Goal: Task Accomplishment & Management: Manage account settings

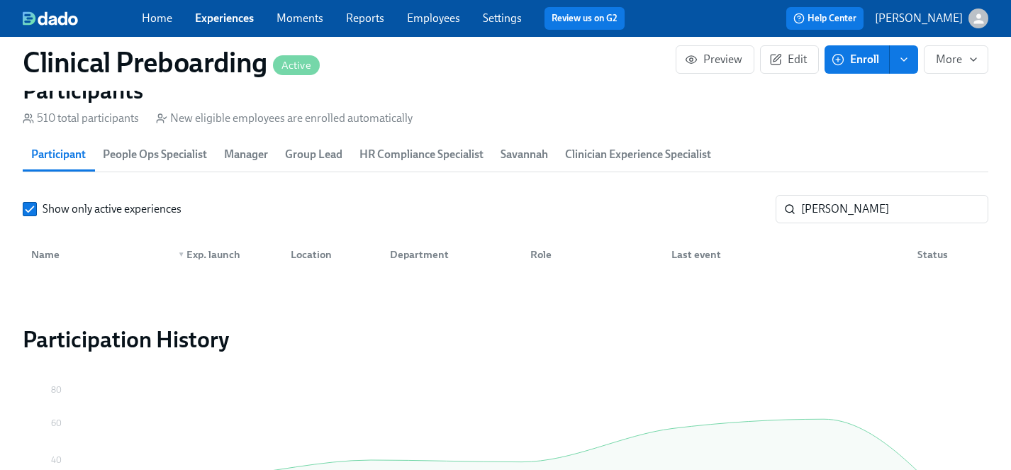
scroll to position [0, 18738]
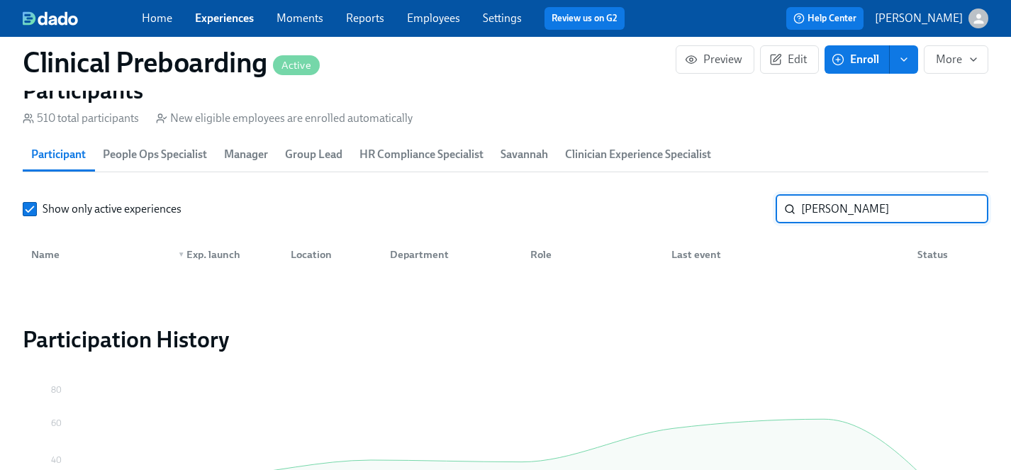
click at [836, 211] on input "[PERSON_NAME]" at bounding box center [894, 209] width 187 height 28
drag, startPoint x: 848, startPoint y: 208, endPoint x: 703, endPoint y: 208, distance: 144.6
click at [703, 208] on div "Show only active experiences [PERSON_NAME]" at bounding box center [506, 209] width 966 height 28
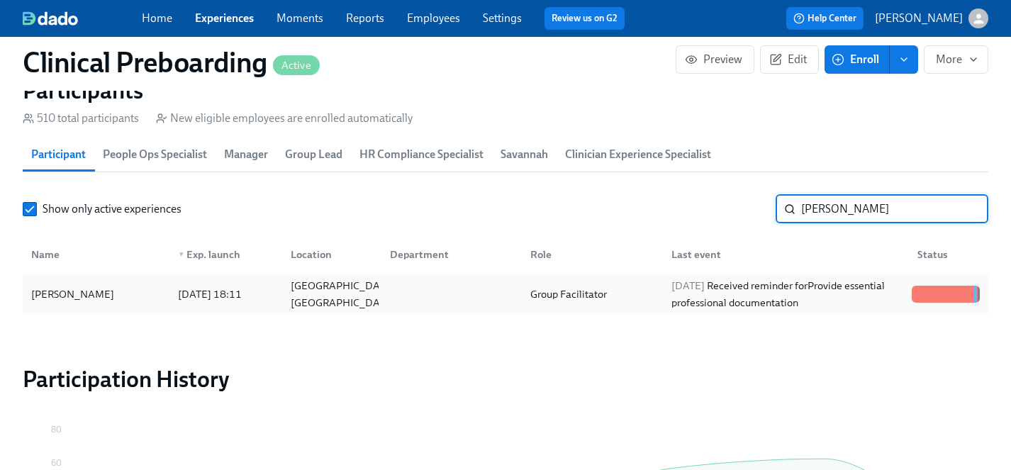
type input "[PERSON_NAME]"
click at [48, 294] on div "[PERSON_NAME]" at bounding box center [73, 294] width 94 height 17
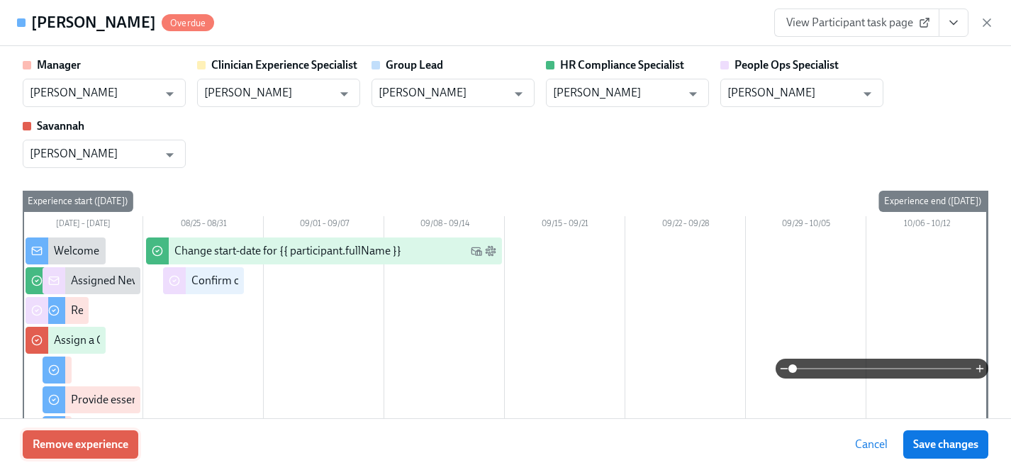
click at [91, 445] on span "Remove experience" at bounding box center [81, 444] width 96 height 14
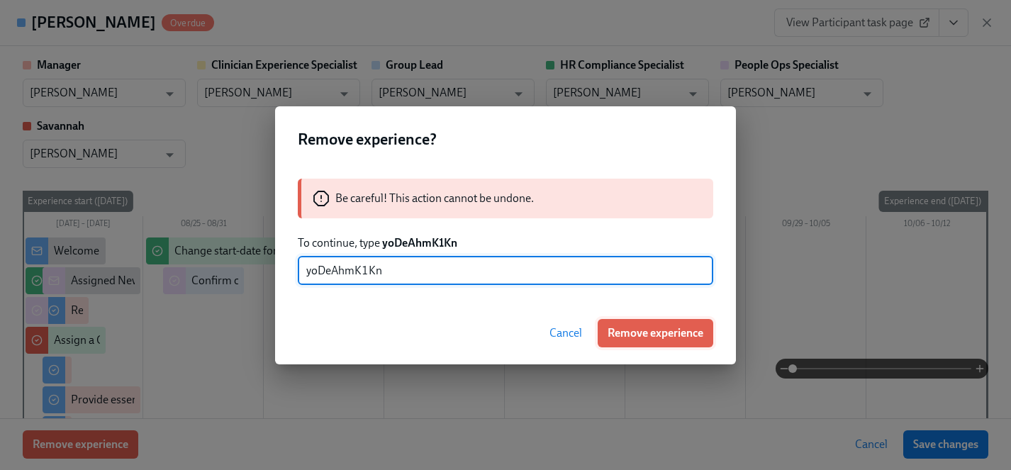
type input "yoDeAhmK1Kn"
click at [669, 332] on span "Remove experience" at bounding box center [656, 333] width 96 height 14
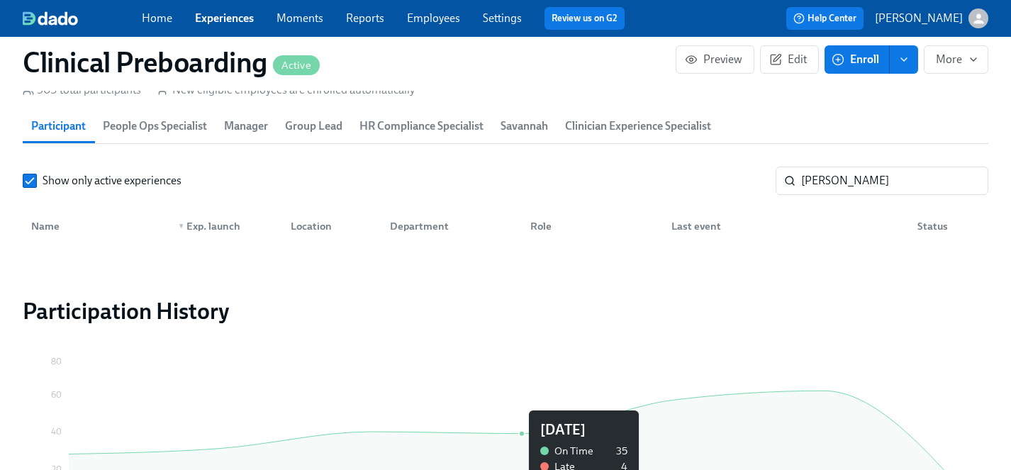
scroll to position [0, 18738]
